Goal: Transaction & Acquisition: Purchase product/service

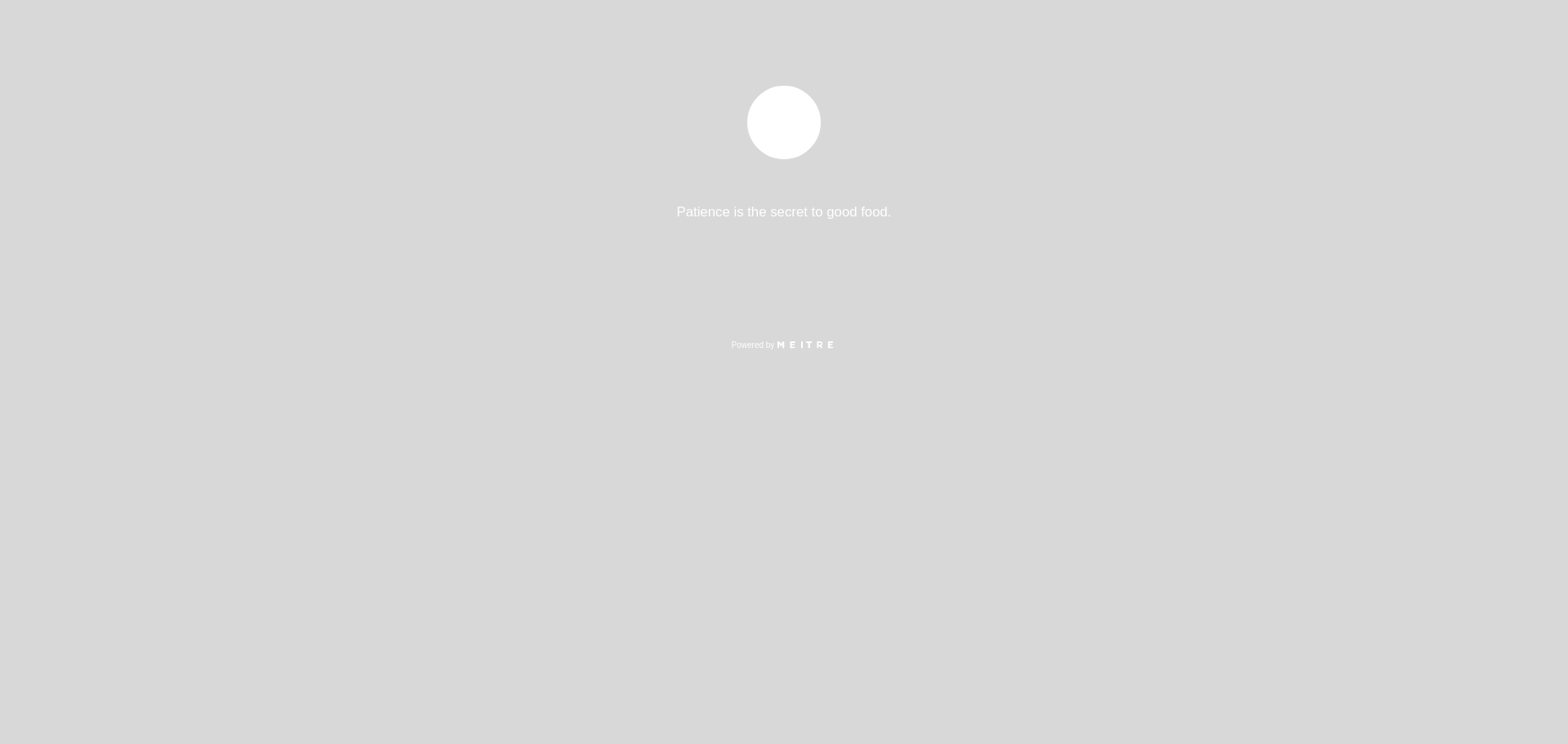
select select "es"
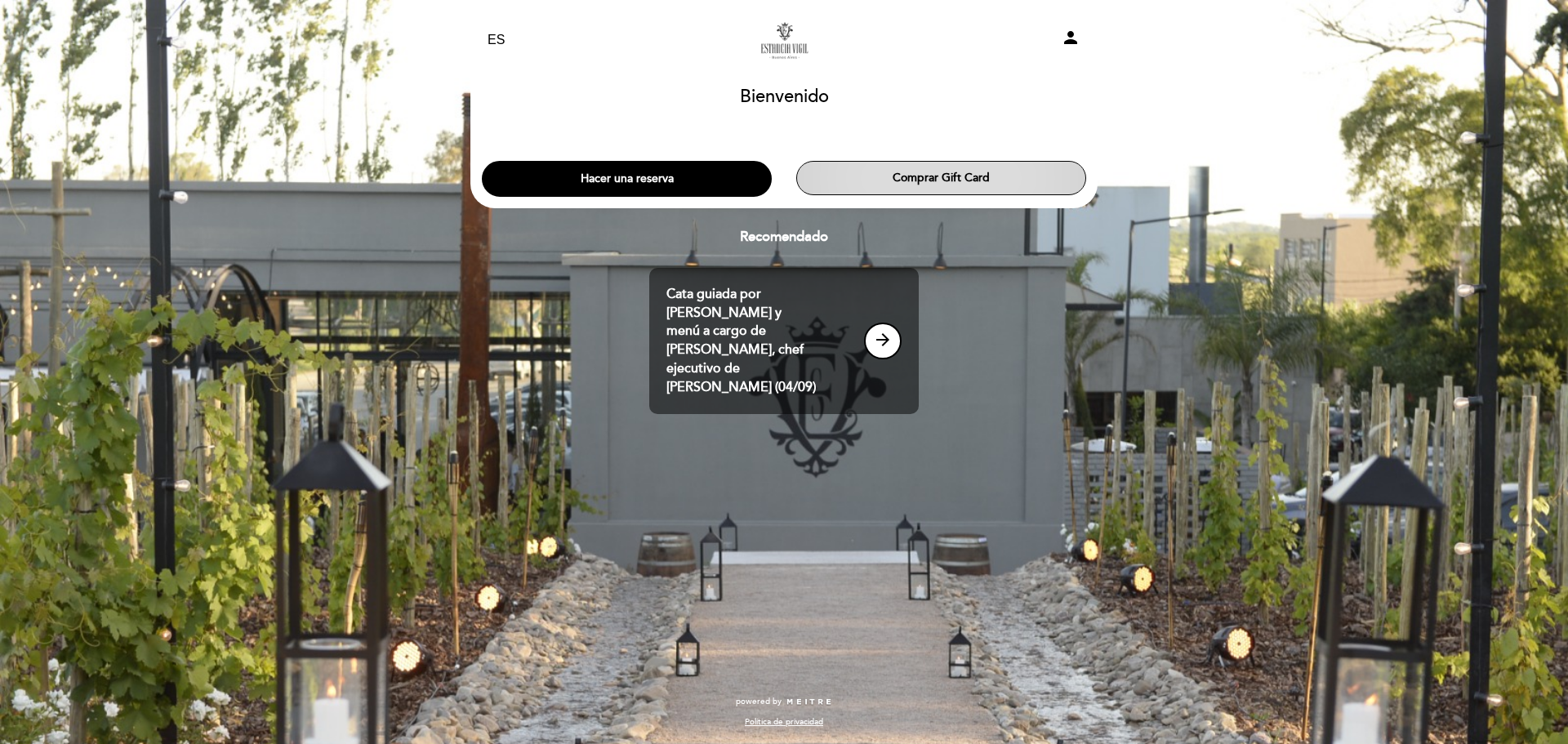
click at [972, 180] on button "Comprar Gift Card" at bounding box center [942, 178] width 290 height 35
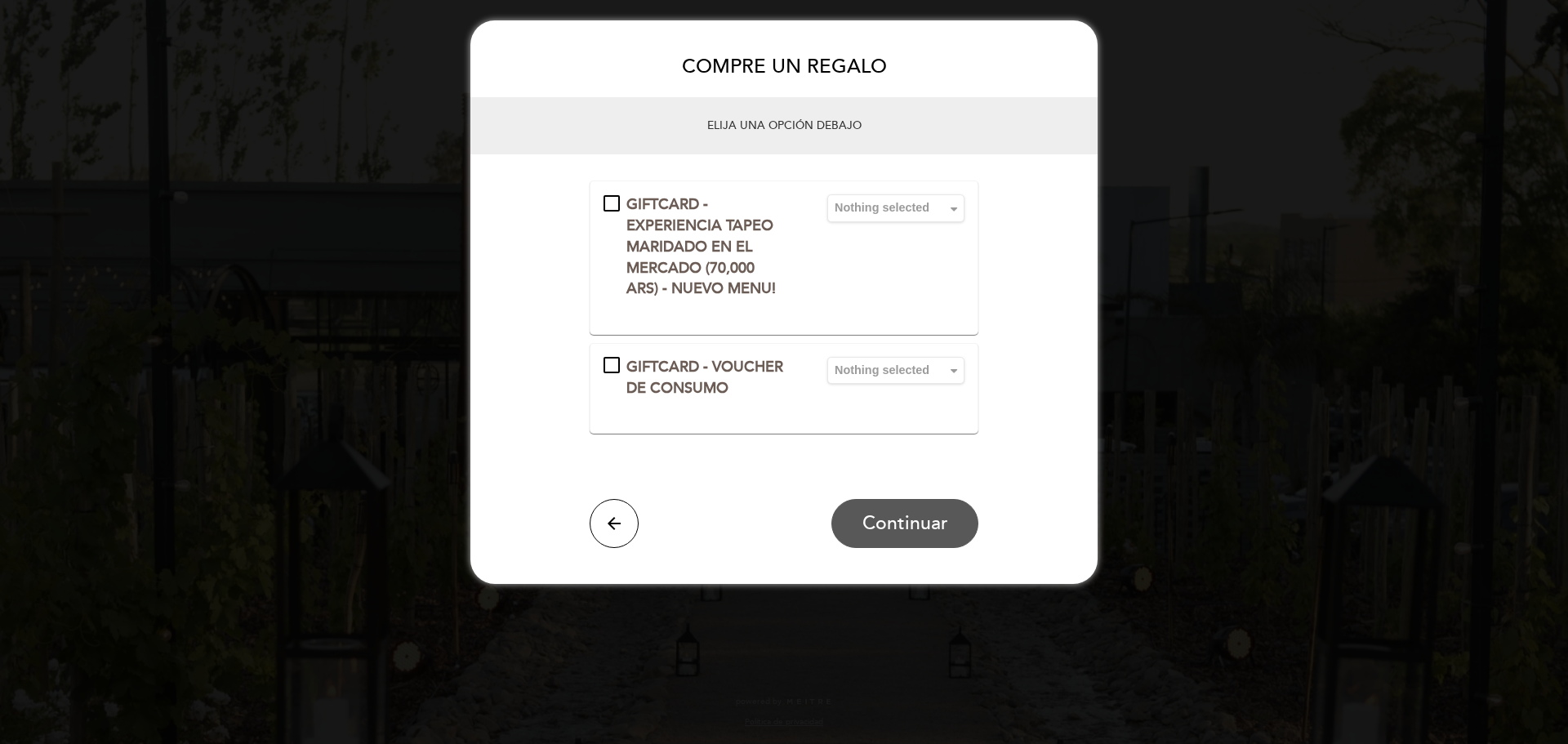
click at [608, 371] on div "GIFTCARD - VOUCHER DE CONSUMO" at bounding box center [705, 377] width 204 height 42
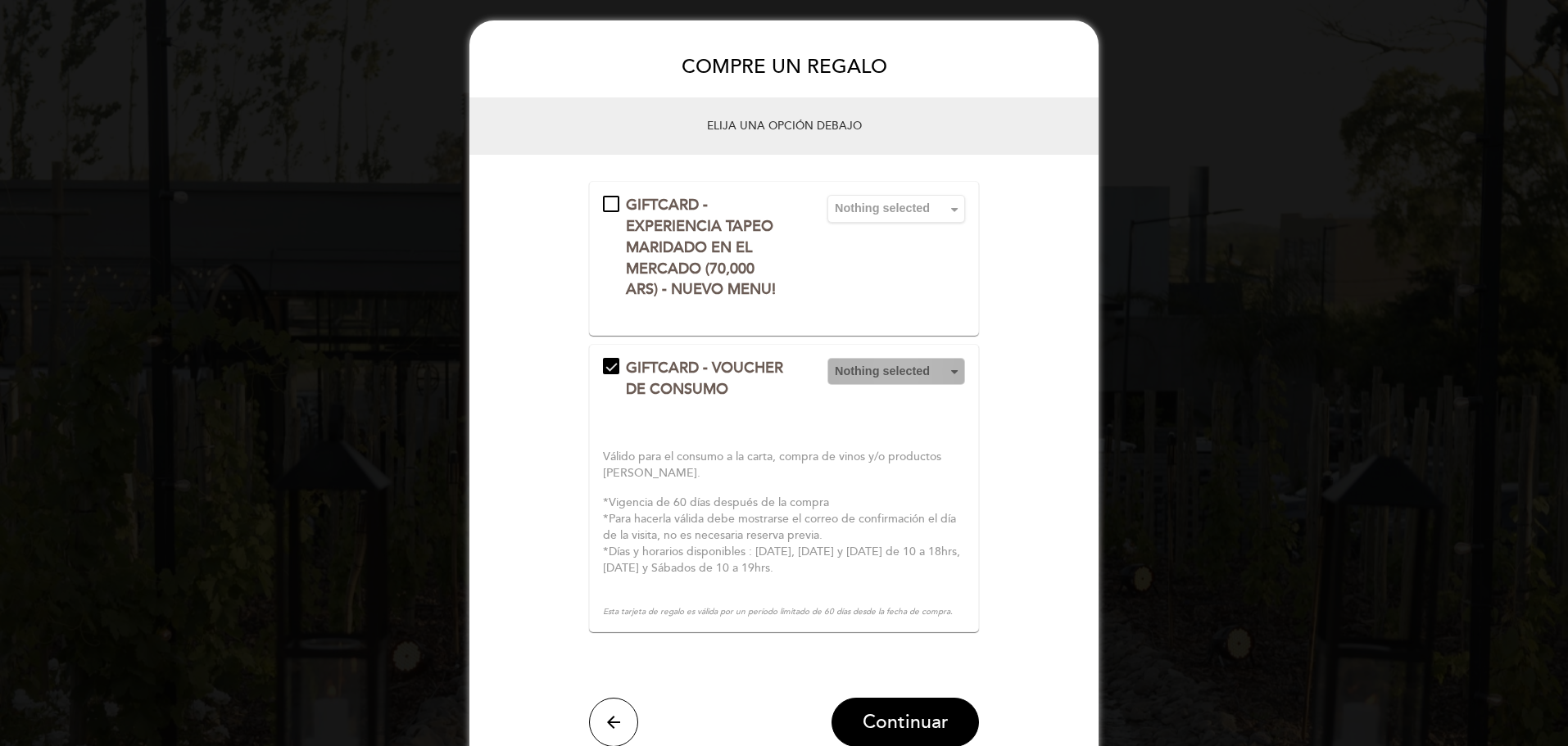
click at [890, 385] on button "Nothing selected" at bounding box center [896, 371] width 137 height 27
click at [889, 451] on link "ARS 150.000" at bounding box center [896, 441] width 137 height 20
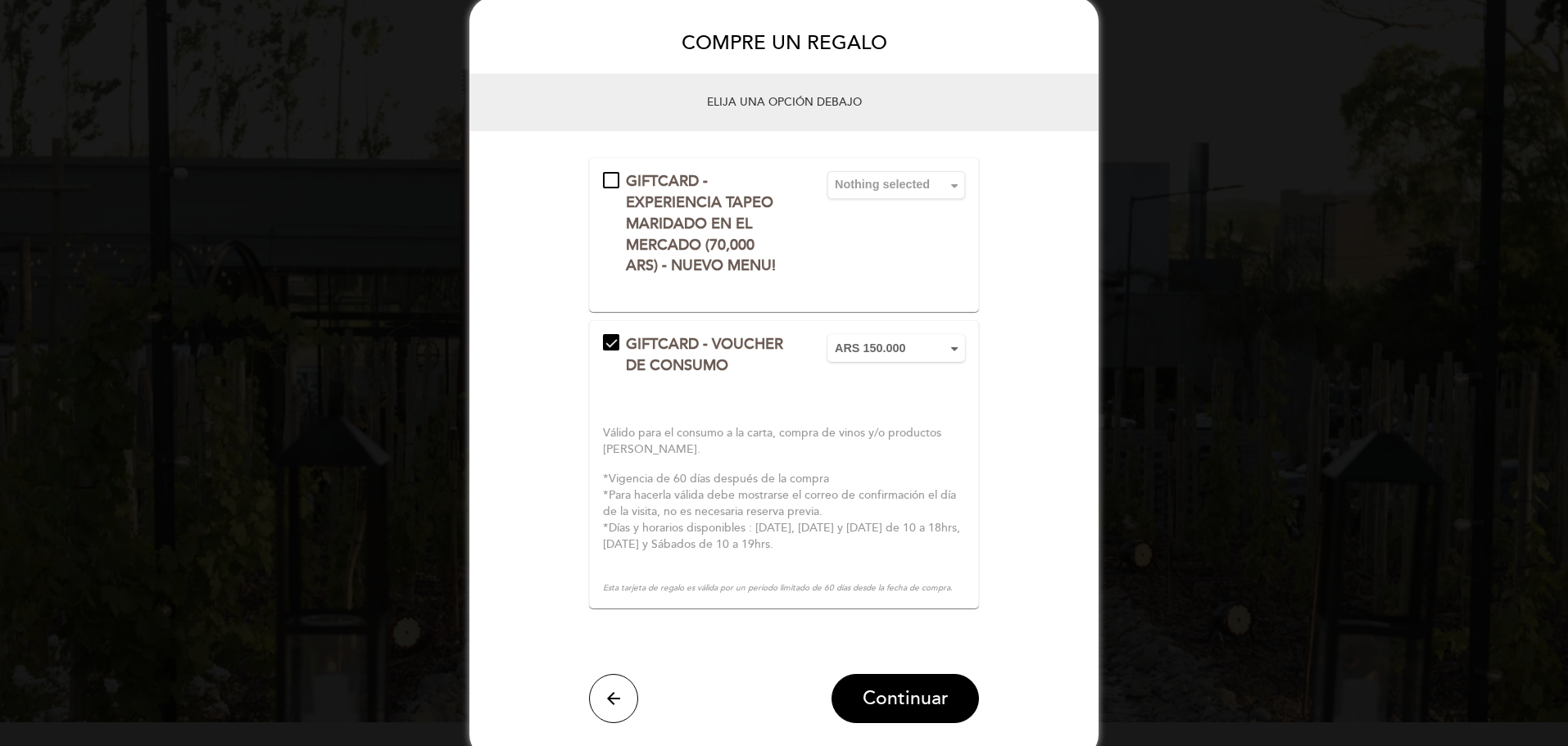
scroll to position [37, 0]
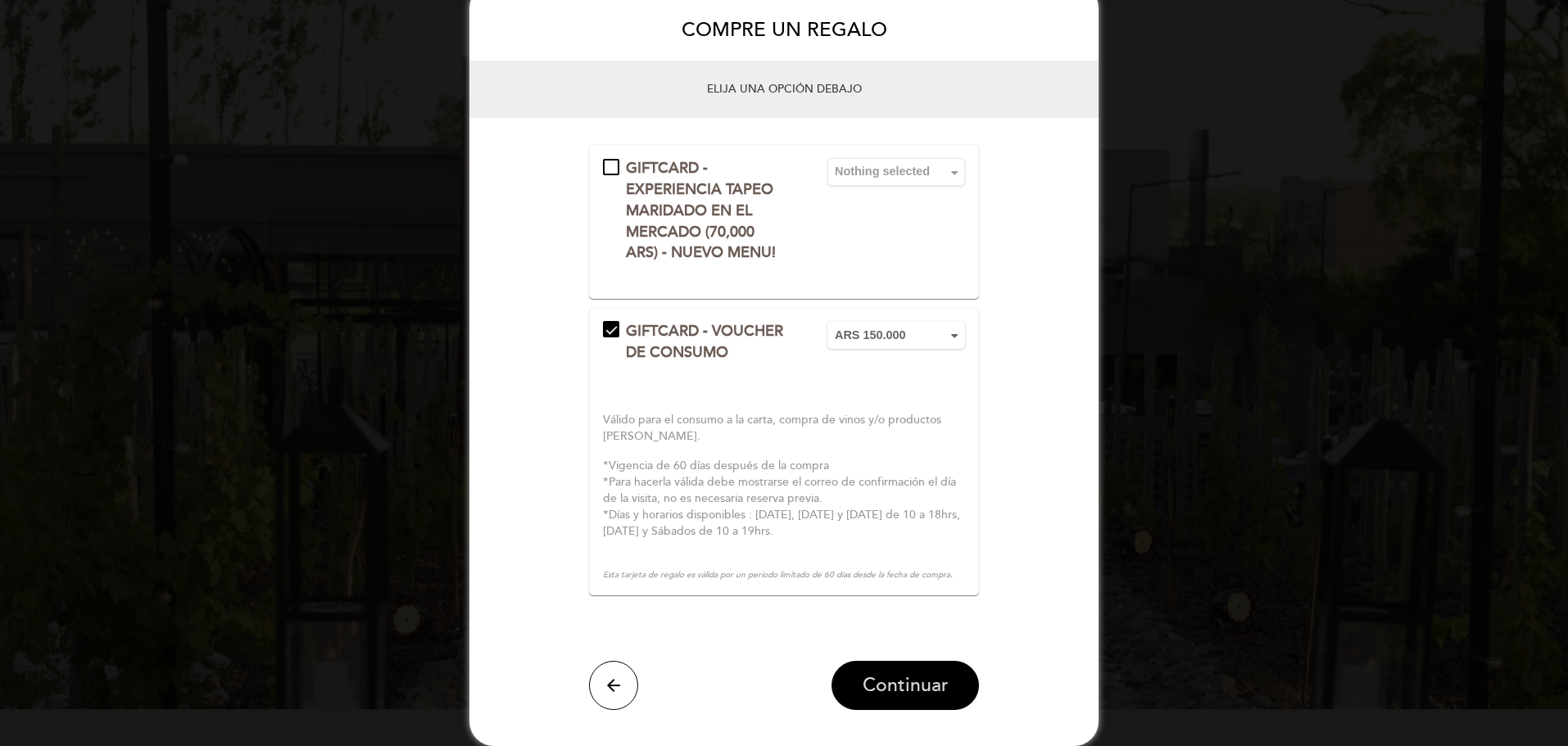
click at [927, 676] on span "Continuar" at bounding box center [906, 685] width 86 height 23
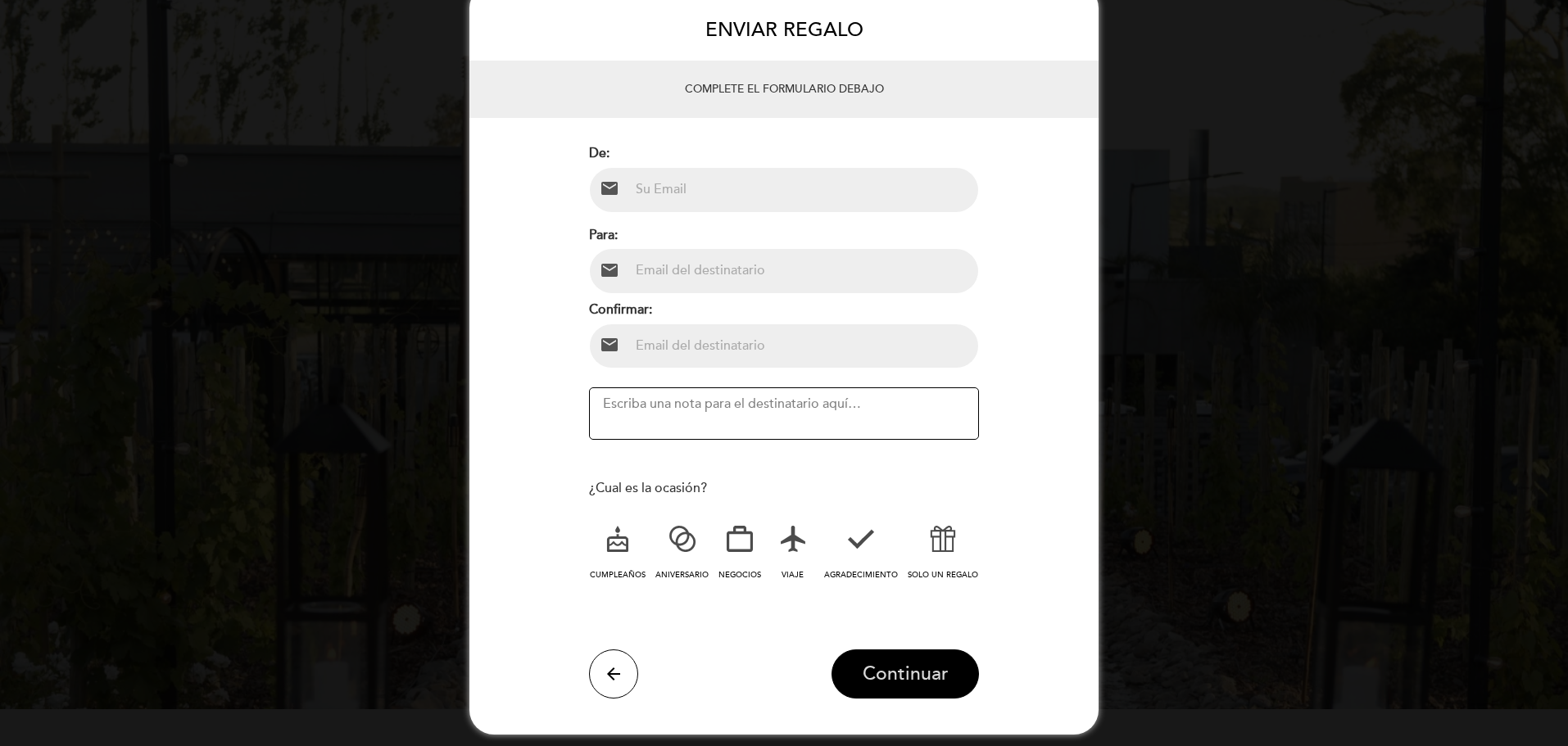
scroll to position [25, 0]
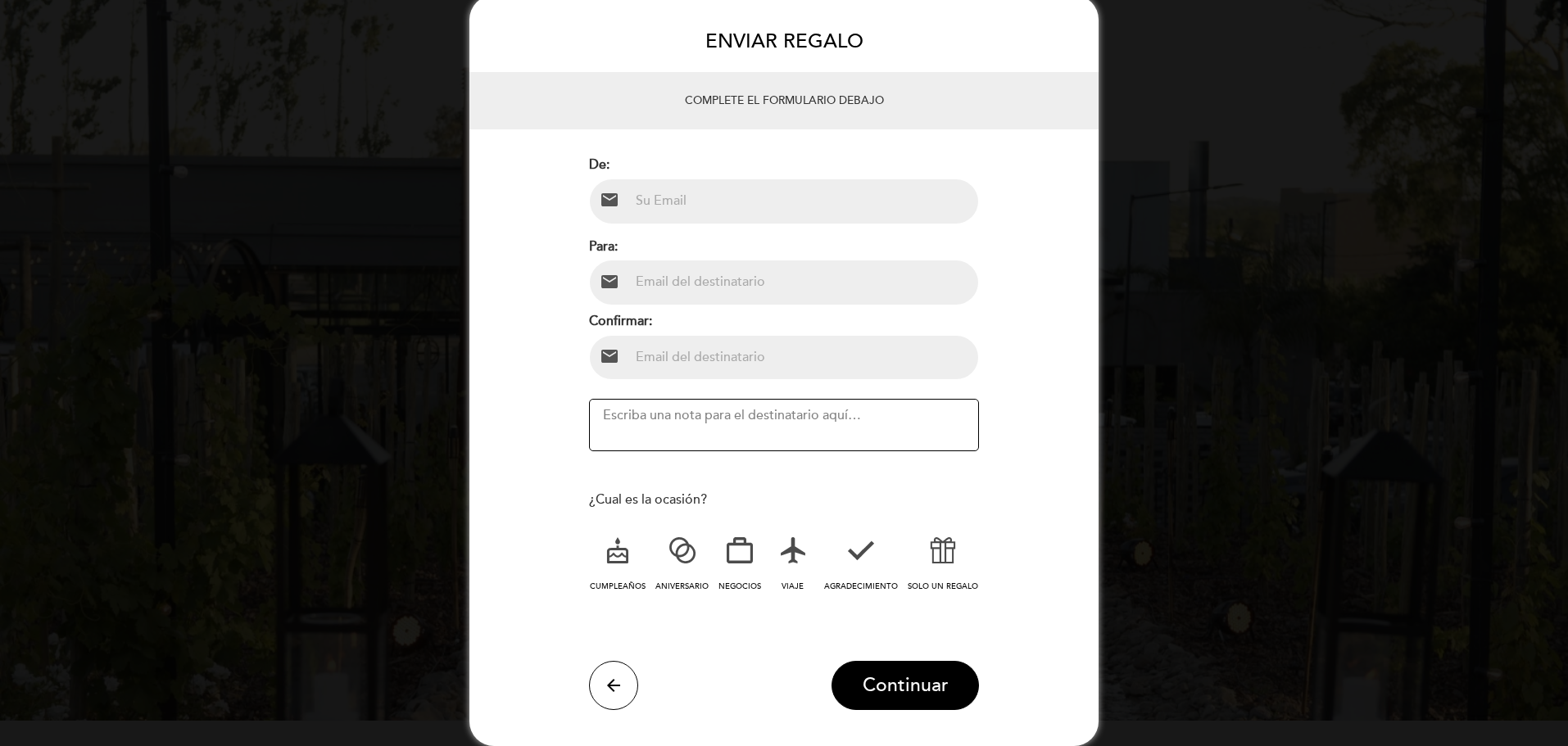
click at [714, 215] on input "email" at bounding box center [803, 201] width 349 height 44
click at [759, 189] on input "email" at bounding box center [803, 201] width 349 height 44
type input "[EMAIL_ADDRESS][PERSON_NAME][DOMAIN_NAME]"
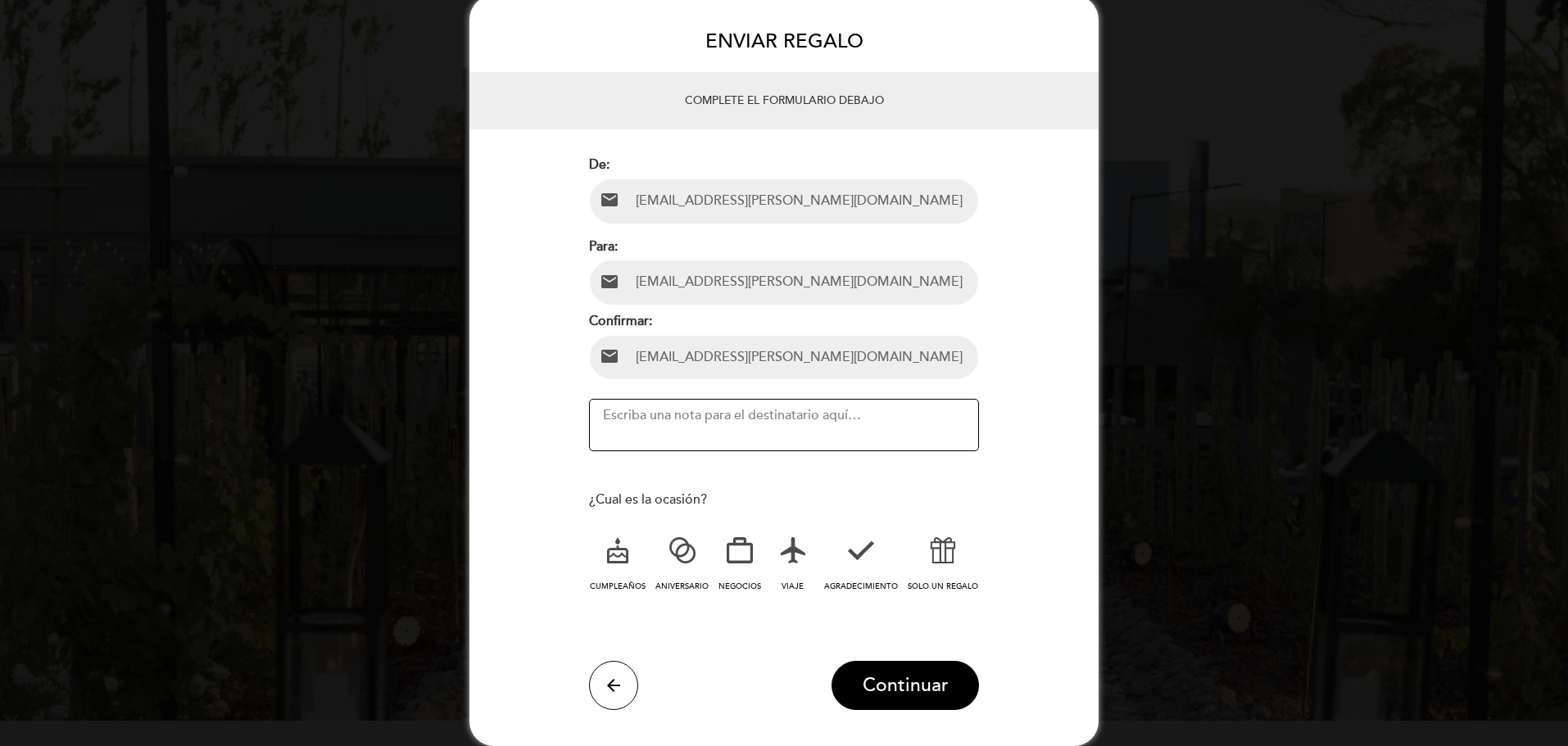
click at [689, 439] on textarea at bounding box center [784, 425] width 390 height 53
click at [940, 551] on icon at bounding box center [943, 551] width 43 height 43
click at [861, 543] on icon at bounding box center [861, 551] width 43 height 43
click at [896, 697] on span "Continuar" at bounding box center [906, 685] width 86 height 23
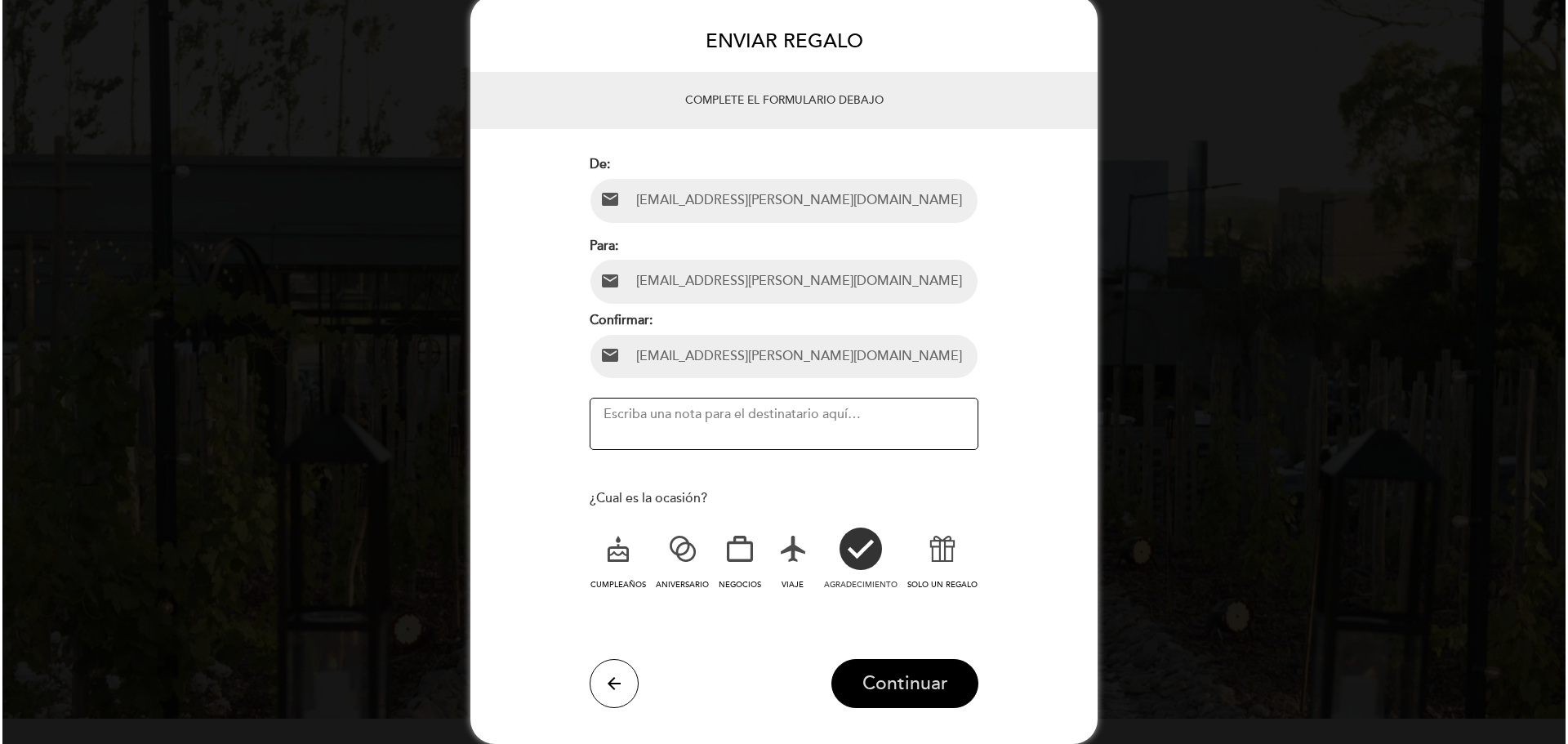
scroll to position [0, 0]
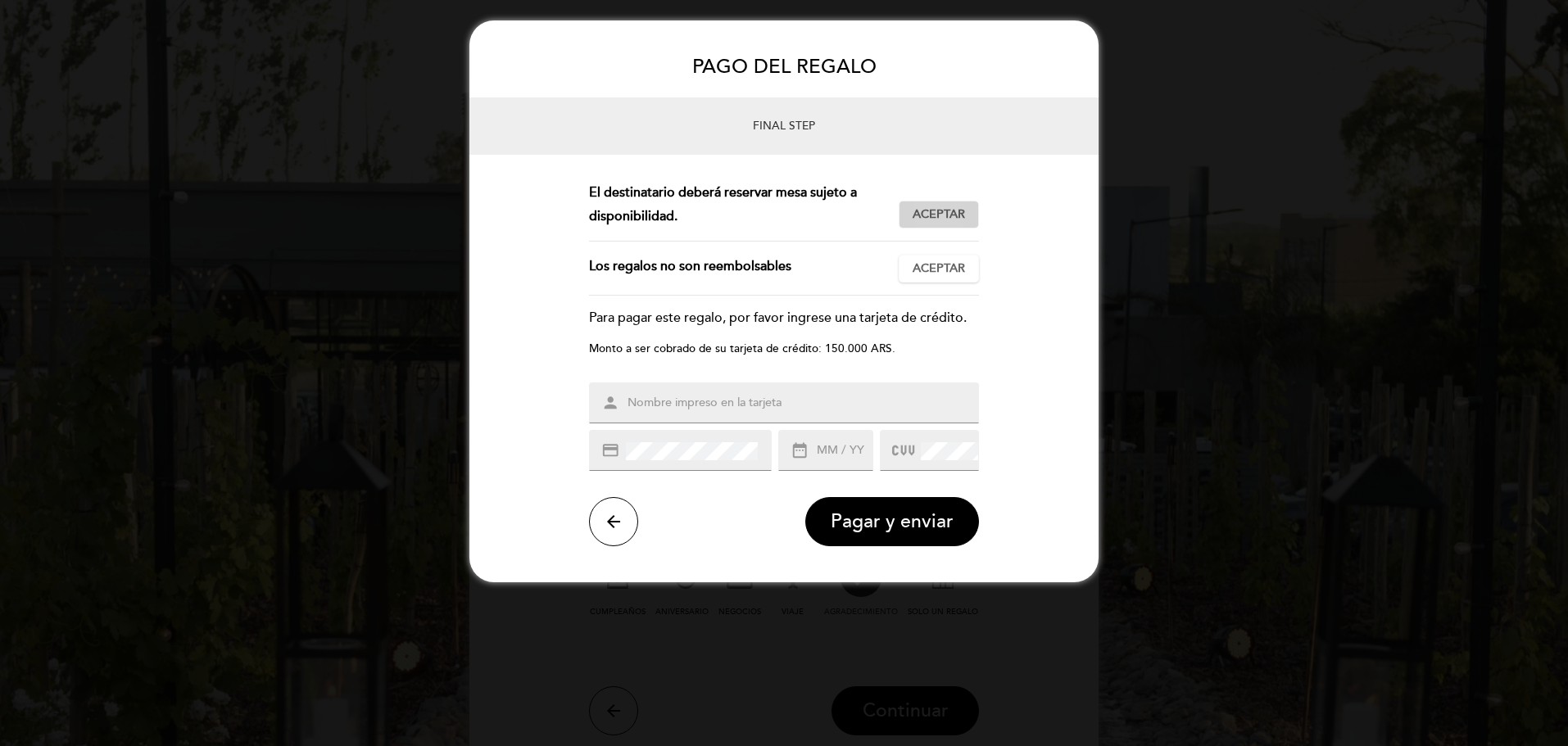
click at [953, 215] on span "Aceptar" at bounding box center [939, 214] width 53 height 17
click at [959, 262] on span "Aceptar" at bounding box center [939, 269] width 53 height 17
click at [895, 404] on input "text" at bounding box center [803, 403] width 355 height 19
click at [967, 345] on div "Monto a ser cobrado de su tarjeta de crédito: 150.000 ARS." at bounding box center [784, 348] width 390 height 15
click at [847, 402] on input "text" at bounding box center [803, 403] width 355 height 19
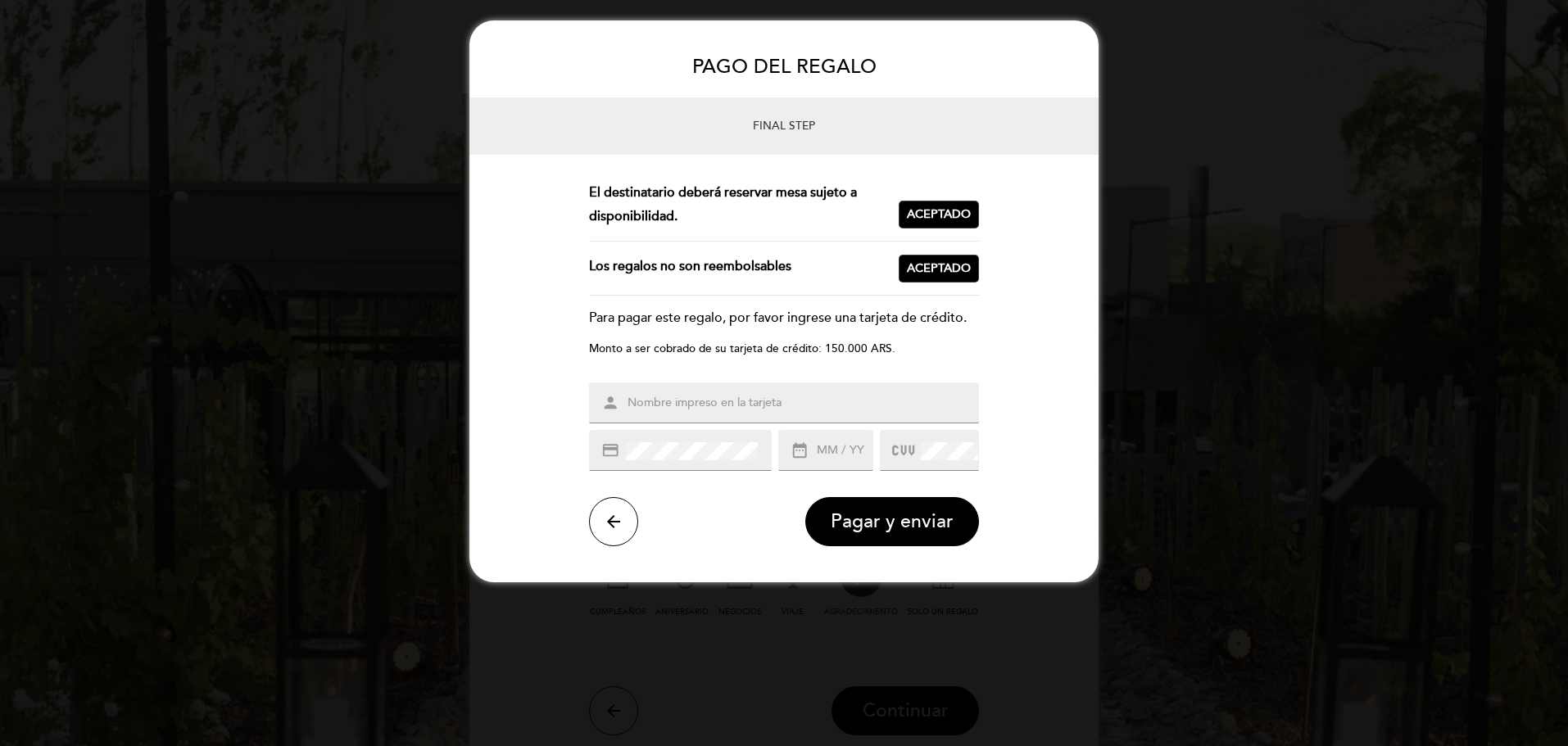
click at [836, 391] on div "person" at bounding box center [784, 403] width 390 height 41
click at [828, 398] on input "text" at bounding box center [803, 403] width 355 height 19
type input "[CREDIT_CARD_NUMBER]"
drag, startPoint x: 750, startPoint y: 401, endPoint x: 494, endPoint y: 387, distance: 256.4
click at [479, 375] on form "Este regalo es válido por un período de 0 días. Aceptar Aceptado El monto del r…" at bounding box center [784, 363] width 629 height 365
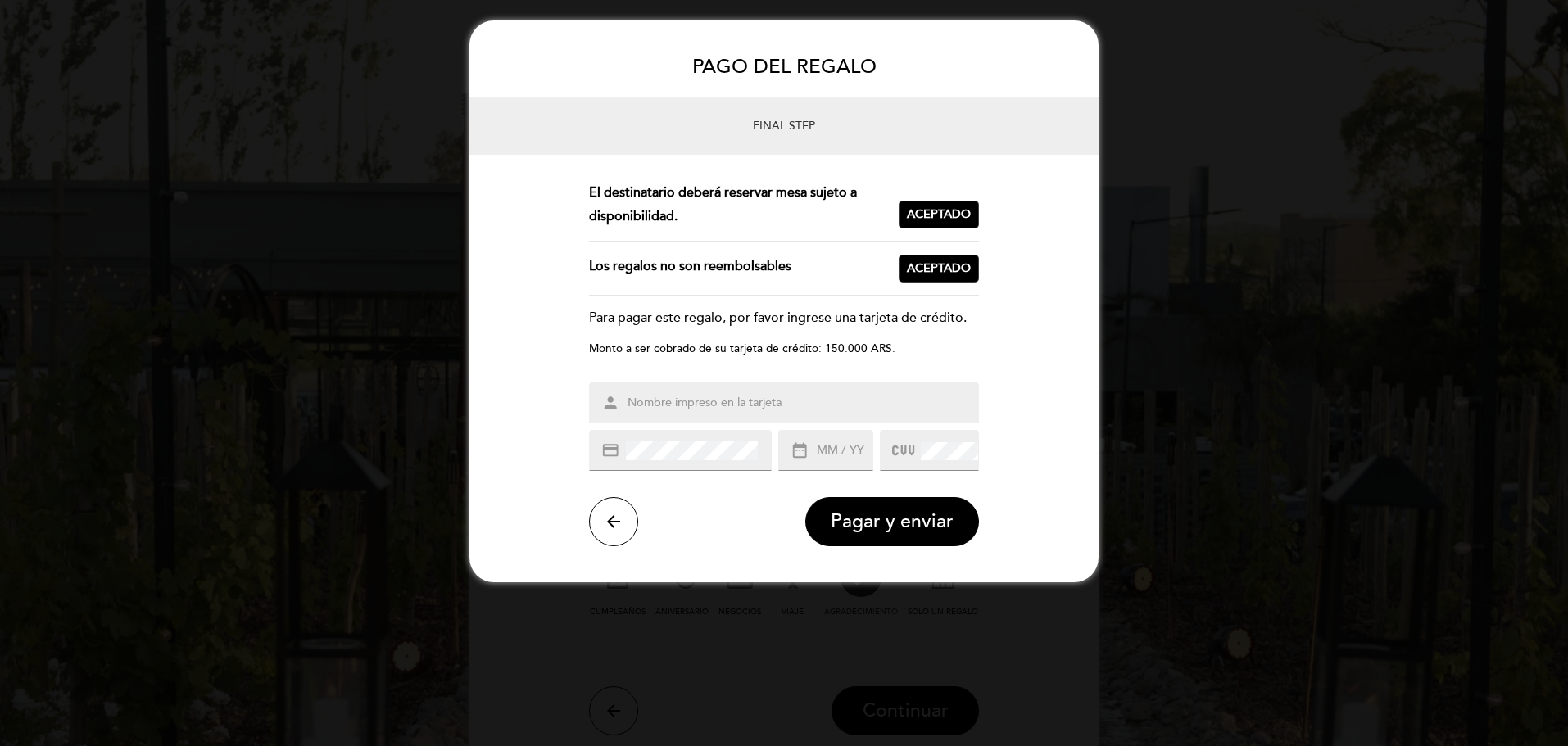
click at [684, 406] on input "text" at bounding box center [803, 403] width 355 height 19
click at [685, 406] on input "[PERSON_NAME]" at bounding box center [803, 403] width 355 height 19
type input "[PERSON_NAME]"
click at [1071, 436] on form "Este regalo es válido por un período de 0 días. Aceptar Aceptado El monto del r…" at bounding box center [784, 363] width 629 height 365
click at [838, 447] on input "text" at bounding box center [843, 451] width 57 height 19
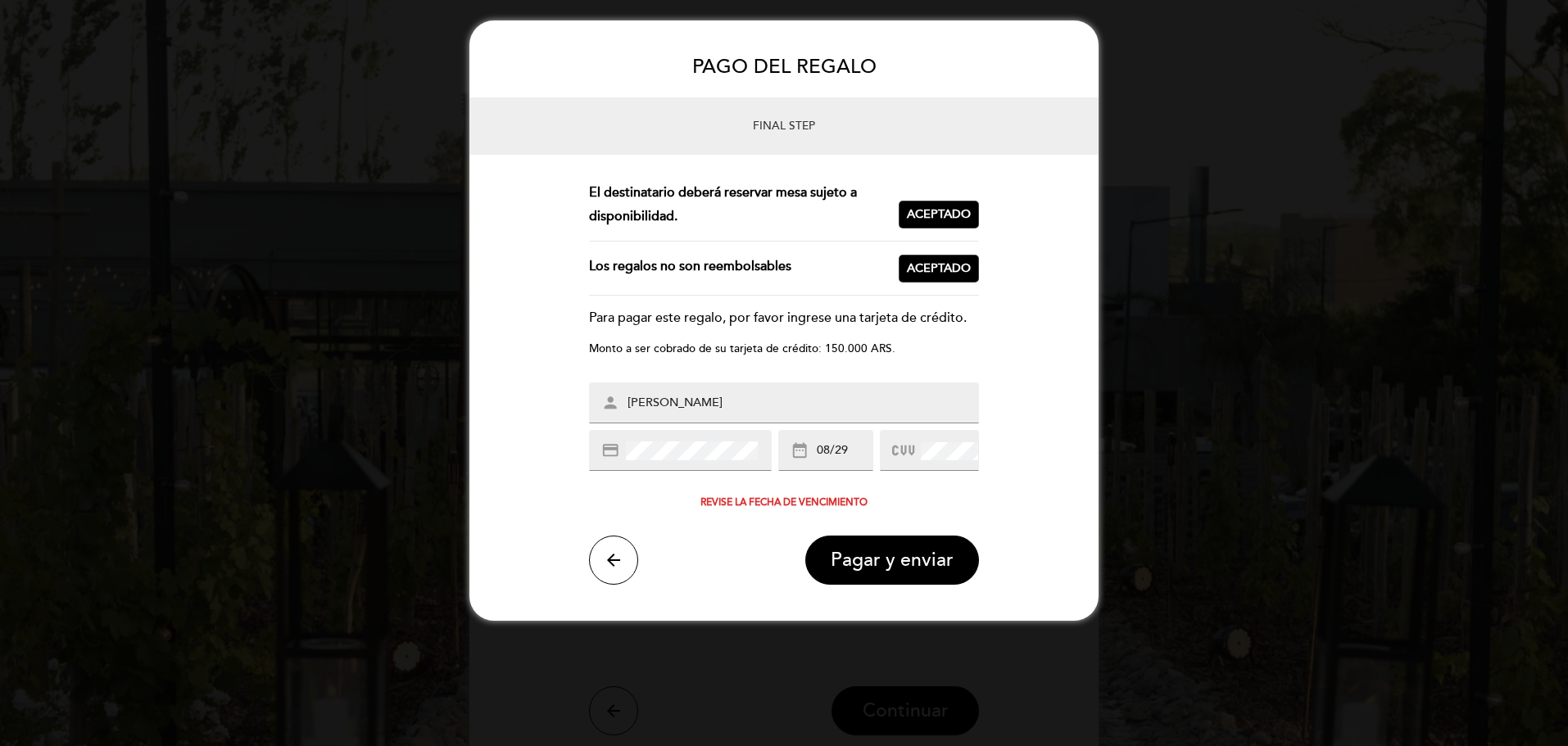
type input "08/29"
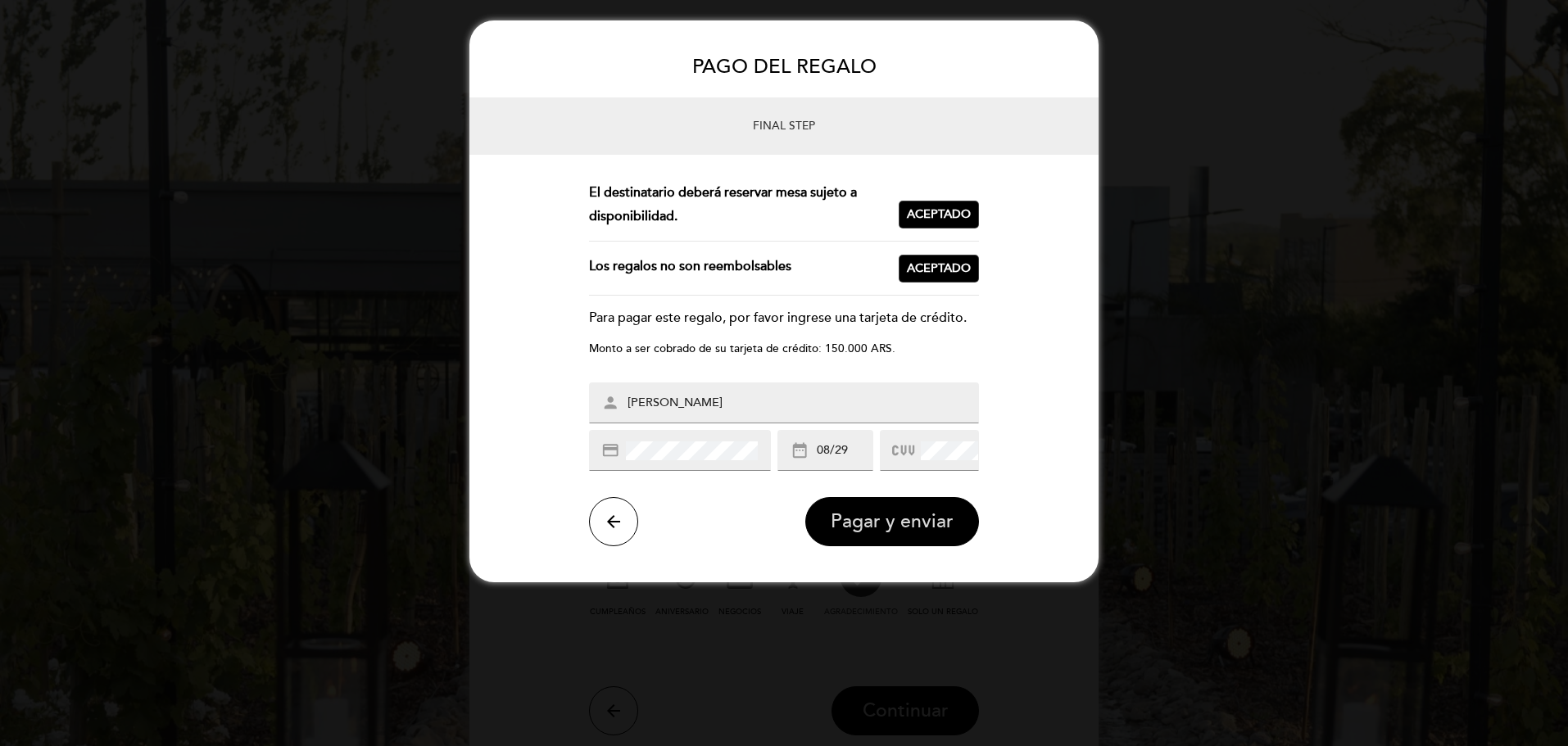
click at [867, 516] on span "Pagar y enviar" at bounding box center [892, 522] width 123 height 23
